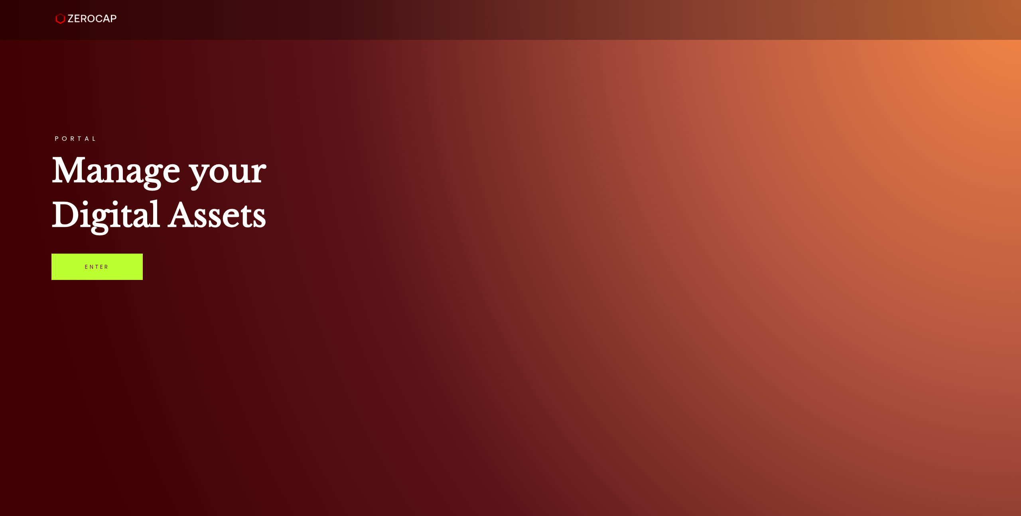
click at [80, 272] on link "Enter" at bounding box center [96, 267] width 91 height 26
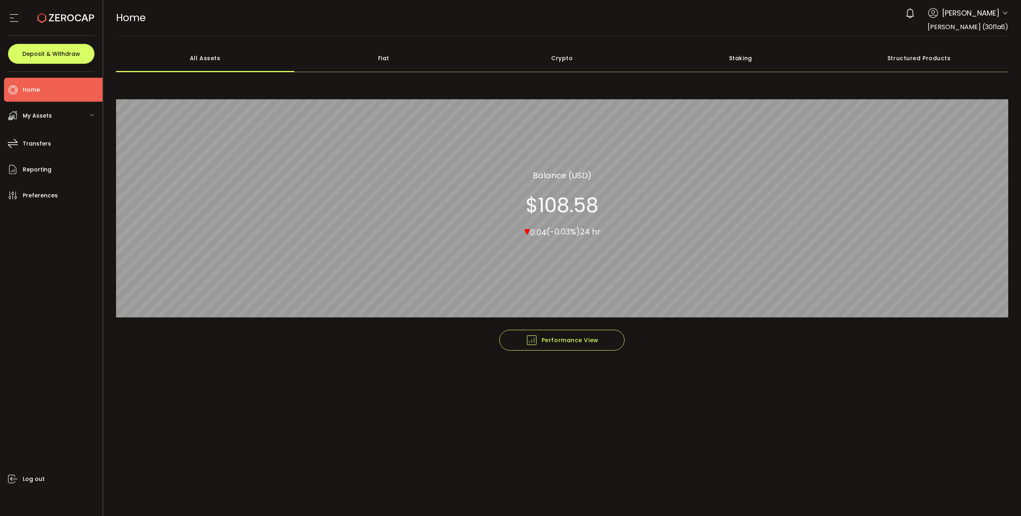
drag, startPoint x: 633, startPoint y: 337, endPoint x: 636, endPoint y: 341, distance: 5.1
click at [634, 338] on footer "Performance View Graph View" at bounding box center [562, 357] width 893 height 55
click at [997, 13] on span "[PERSON_NAME]" at bounding box center [970, 13] width 57 height 11
click at [1005, 14] on icon at bounding box center [1005, 13] width 6 height 6
click at [962, 108] on li "Log out" at bounding box center [962, 101] width 92 height 14
